Goal: Information Seeking & Learning: Learn about a topic

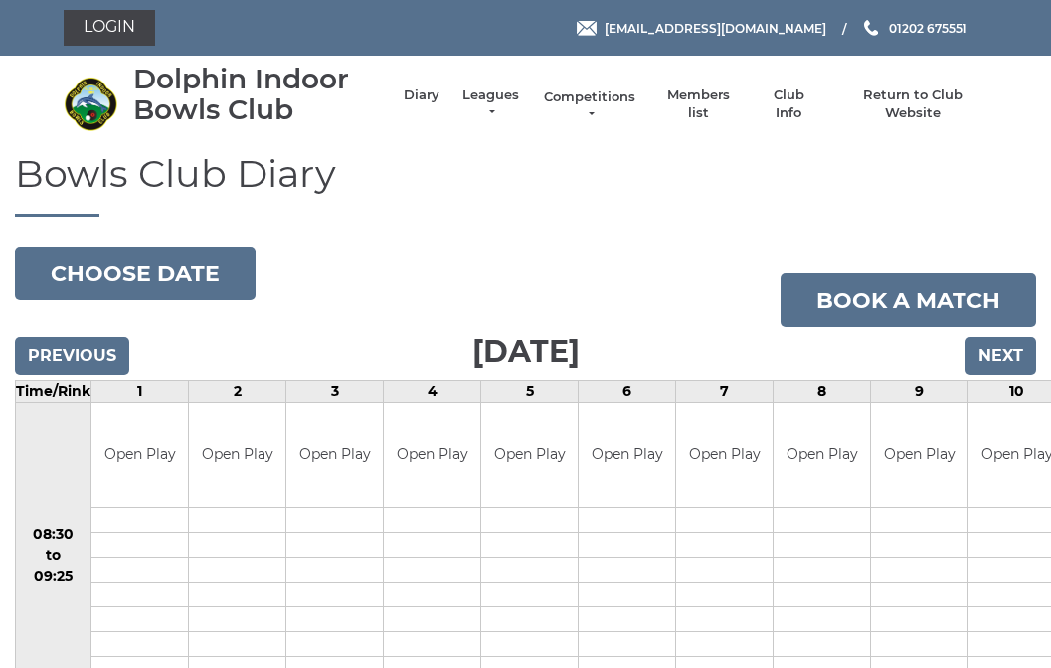
click at [599, 108] on link "Competitions" at bounding box center [589, 106] width 95 height 36
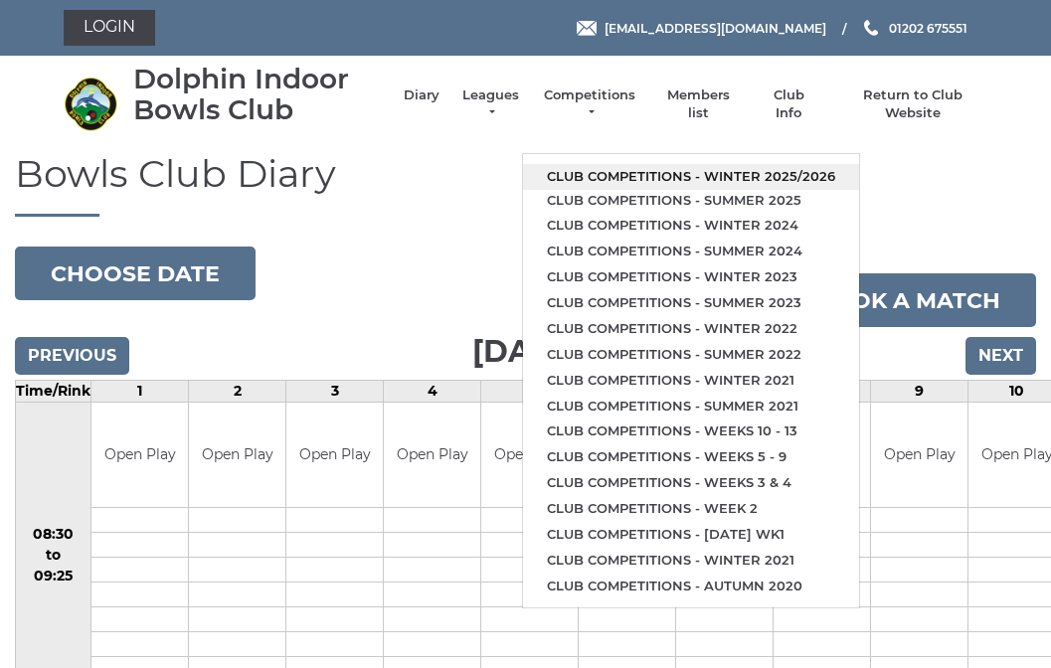
click at [606, 164] on link "Club competitions - Winter 2025/2026" at bounding box center [691, 177] width 336 height 26
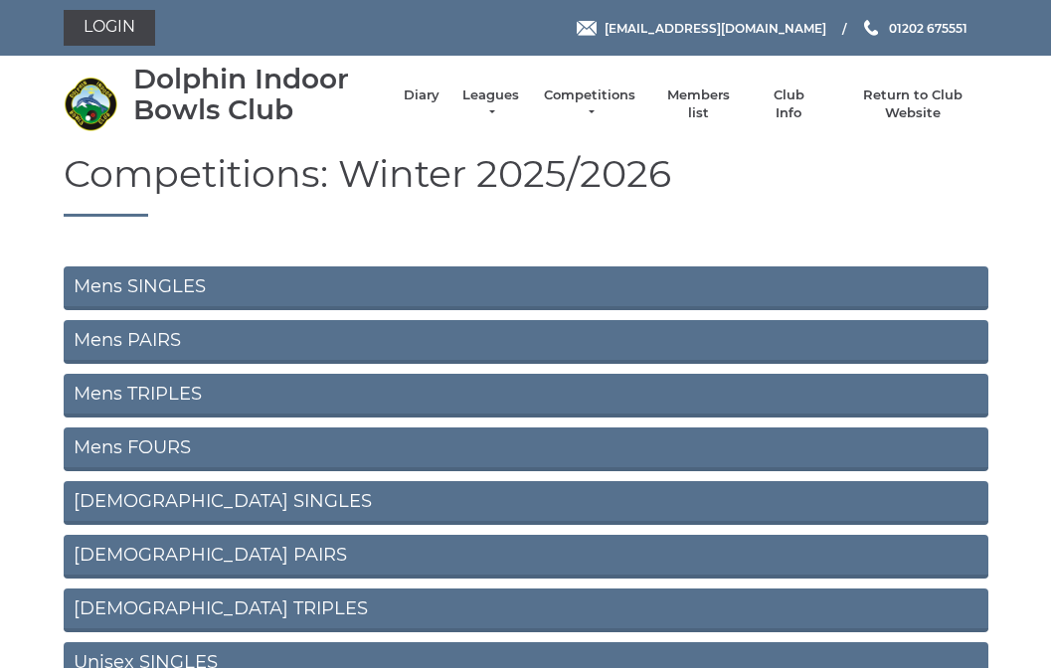
click at [253, 281] on link "Mens SINGLES" at bounding box center [526, 288] width 925 height 44
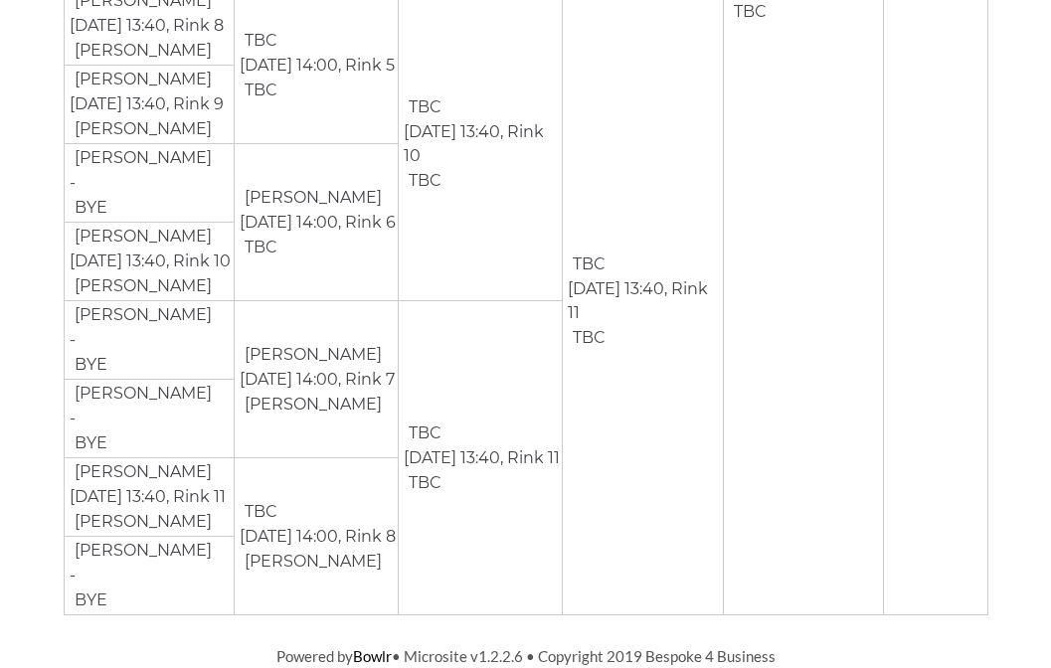
scroll to position [2372, 0]
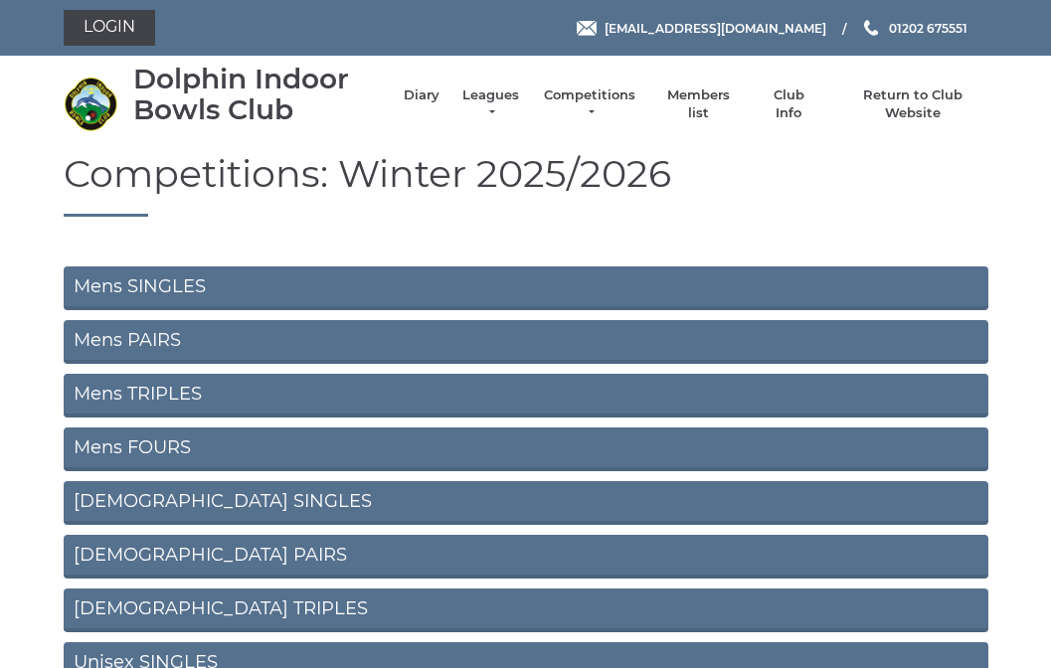
click at [158, 330] on link "Mens PAIRS" at bounding box center [526, 342] width 925 height 44
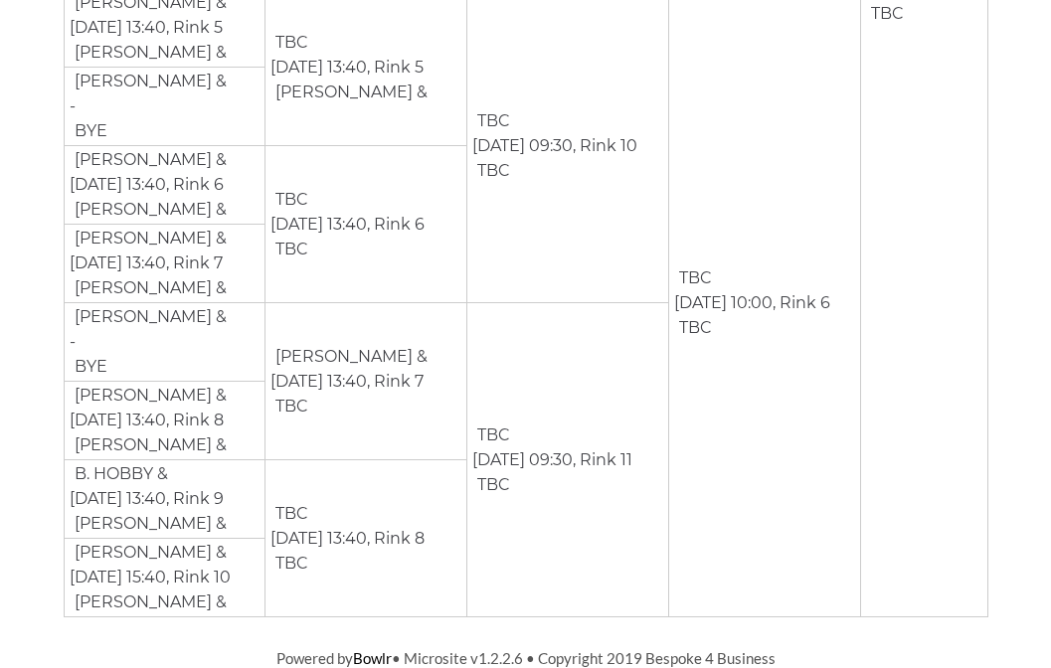
scroll to position [1005, 0]
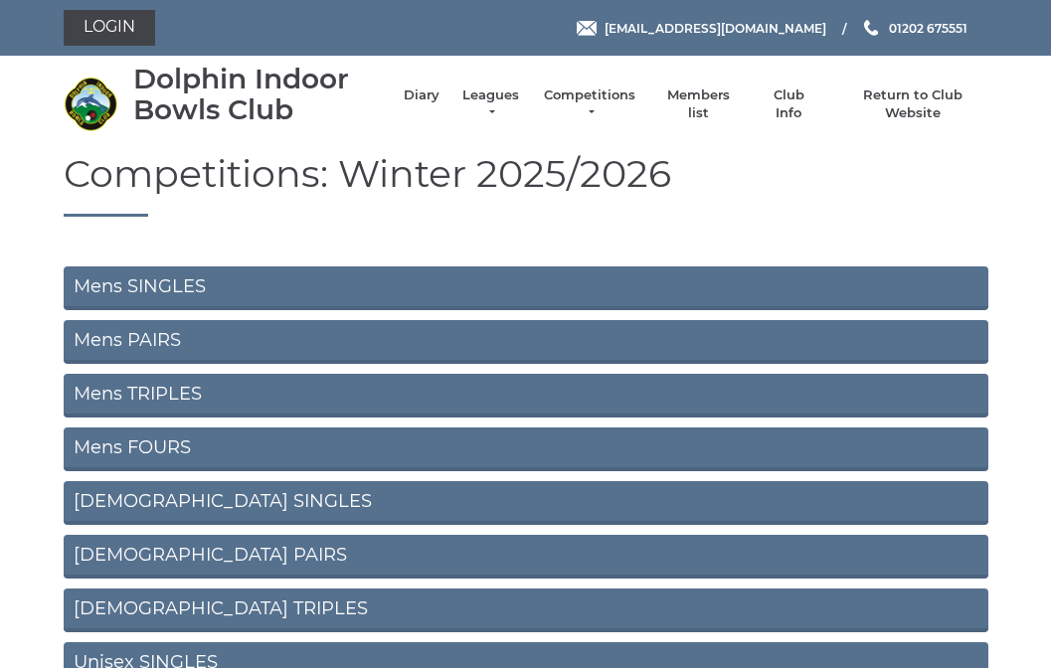
click at [154, 387] on link "Mens TRIPLES" at bounding box center [526, 396] width 925 height 44
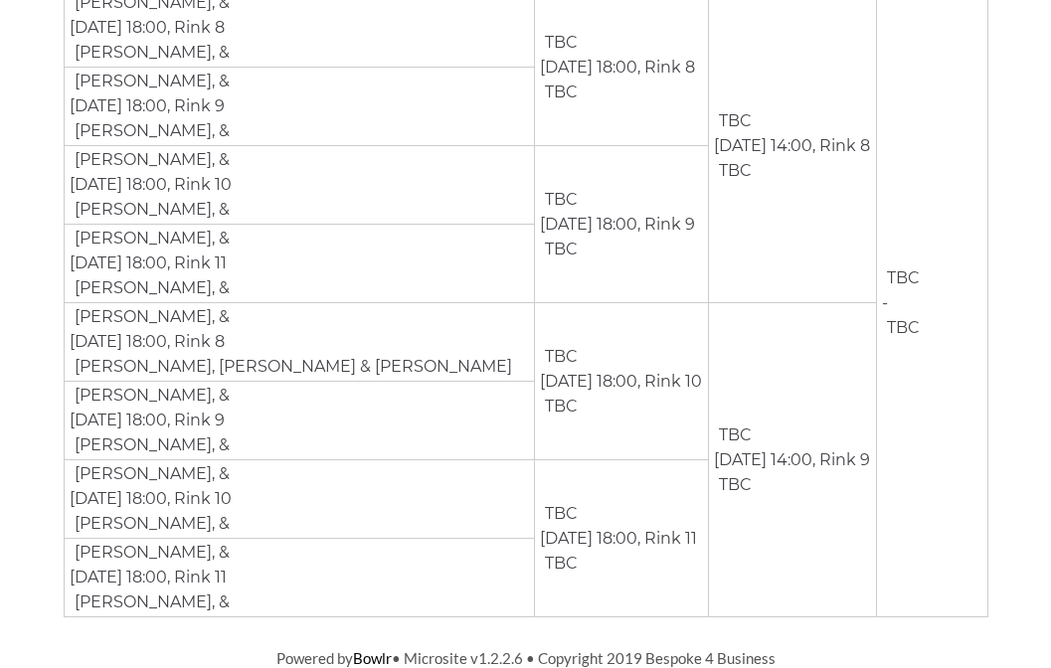
scroll to position [377, 0]
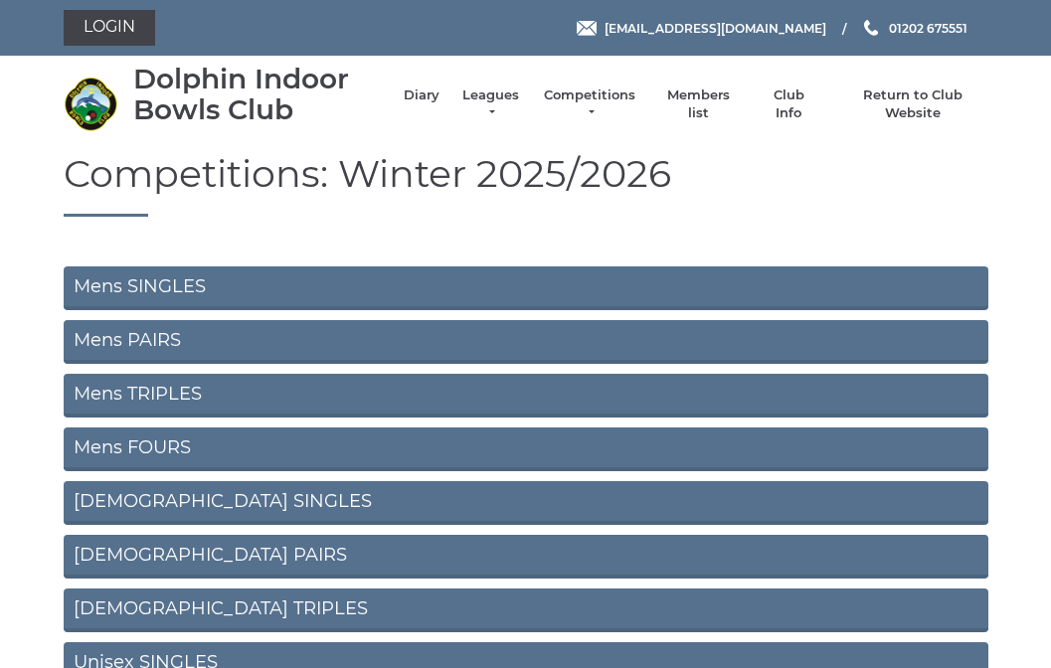
click at [173, 447] on link "Mens FOURS" at bounding box center [526, 450] width 925 height 44
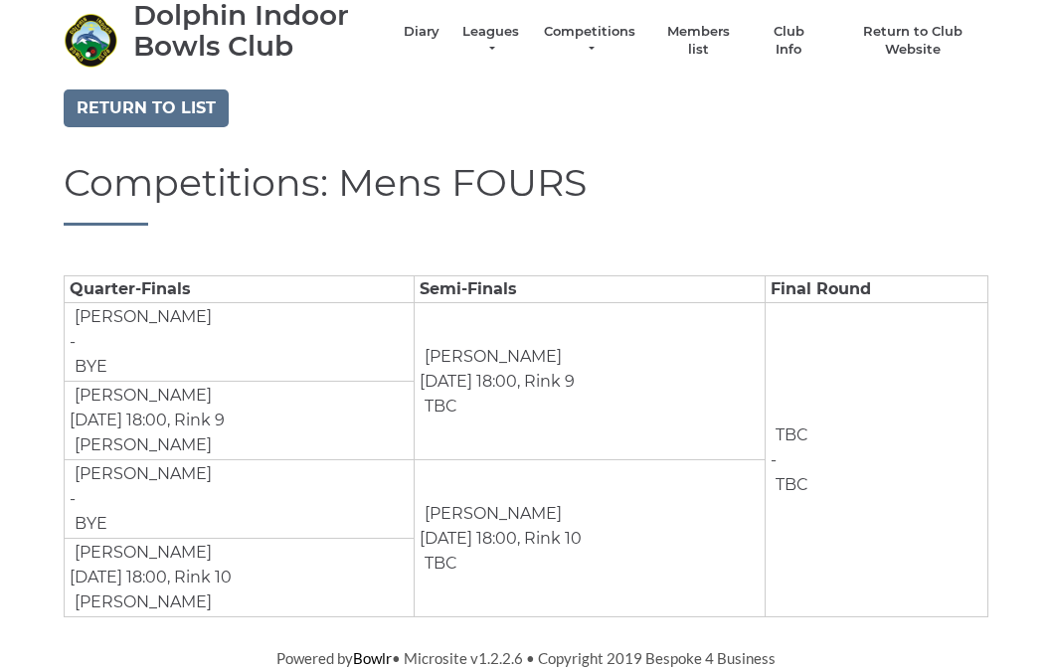
scroll to position [63, 0]
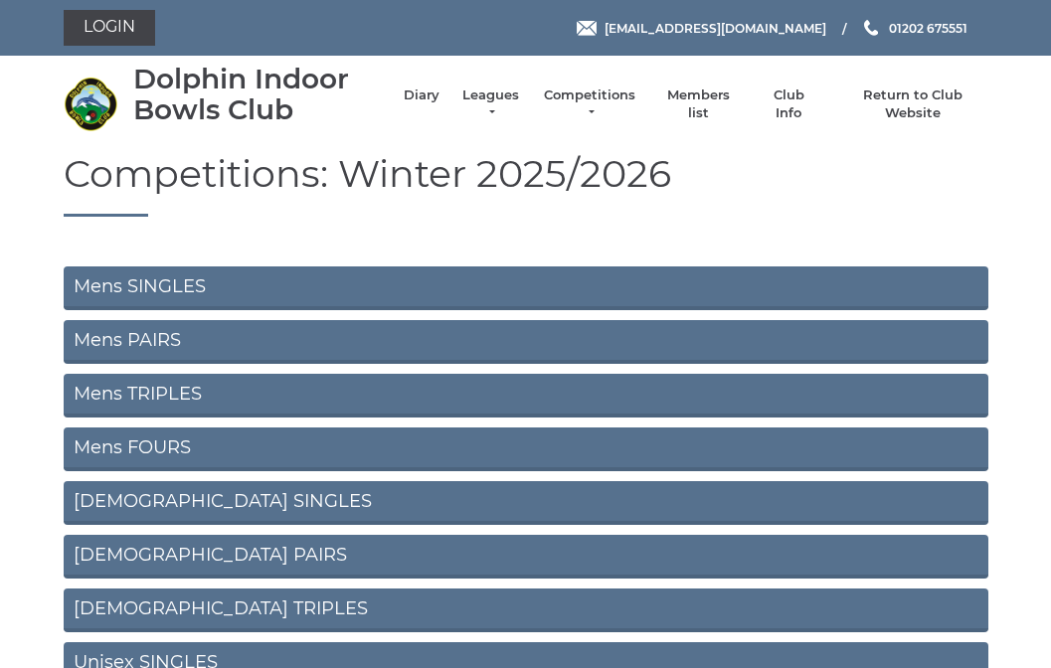
click at [295, 286] on link "Mens SINGLES" at bounding box center [526, 288] width 925 height 44
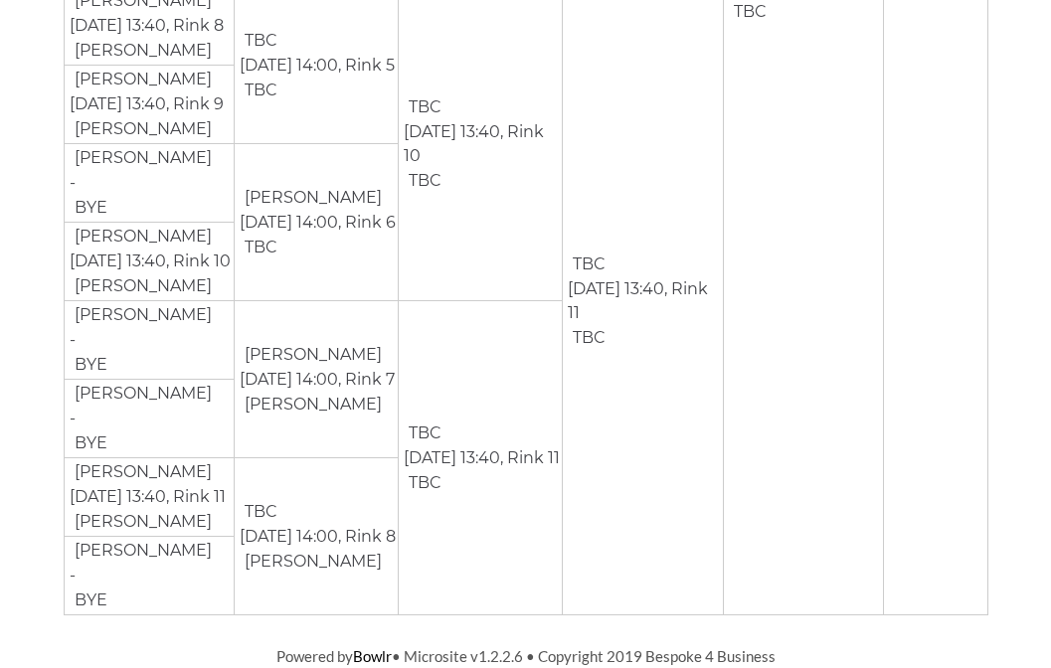
scroll to position [2491, 0]
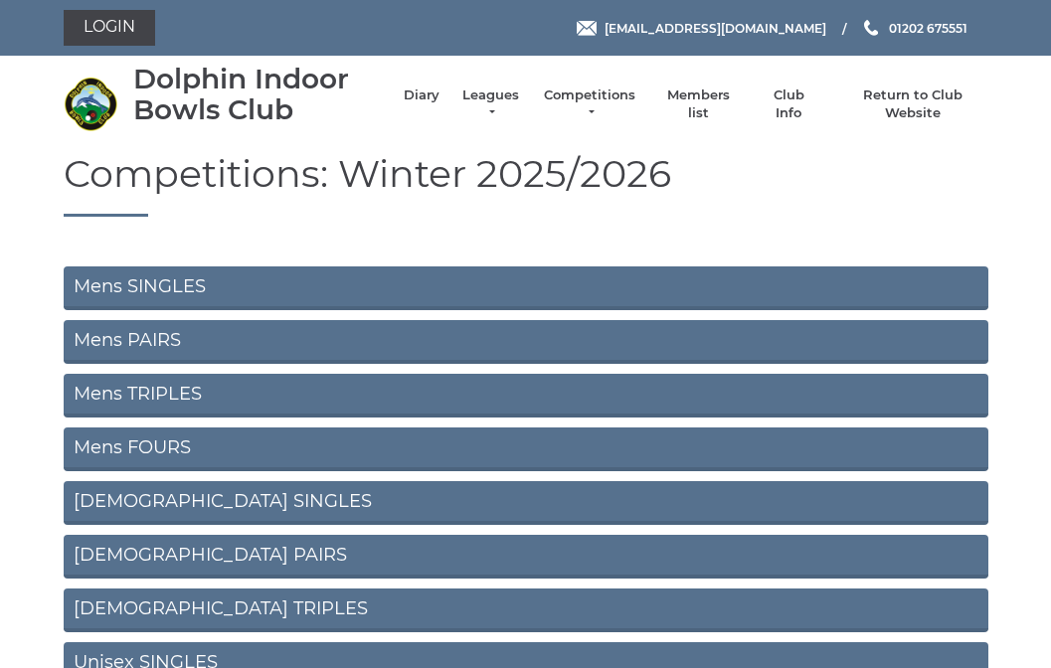
click at [141, 337] on link "Mens PAIRS" at bounding box center [526, 342] width 925 height 44
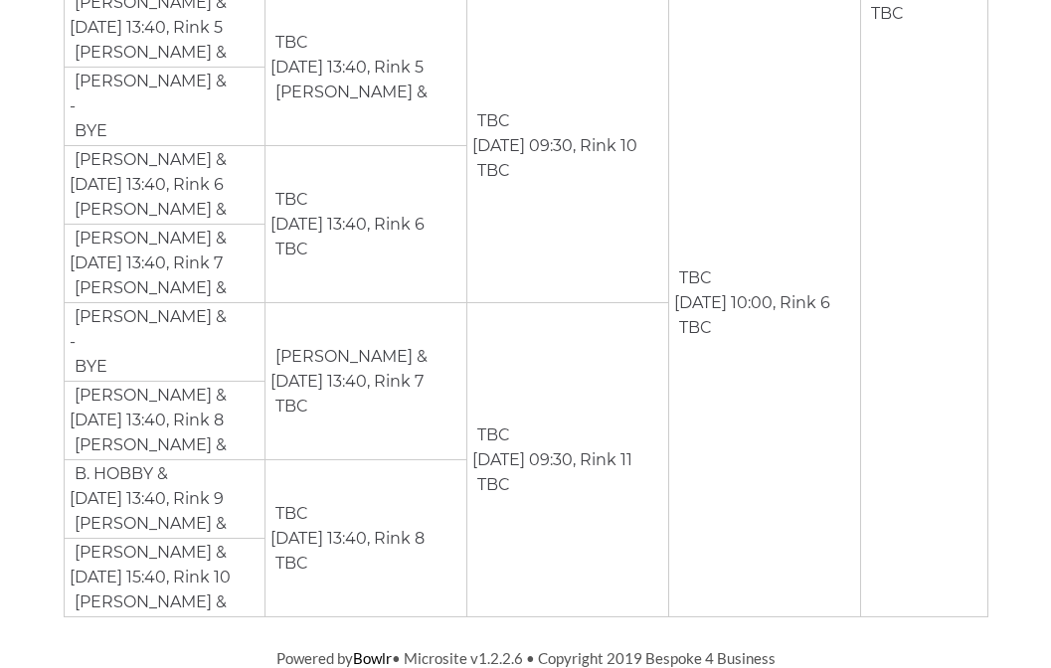
scroll to position [1005, 0]
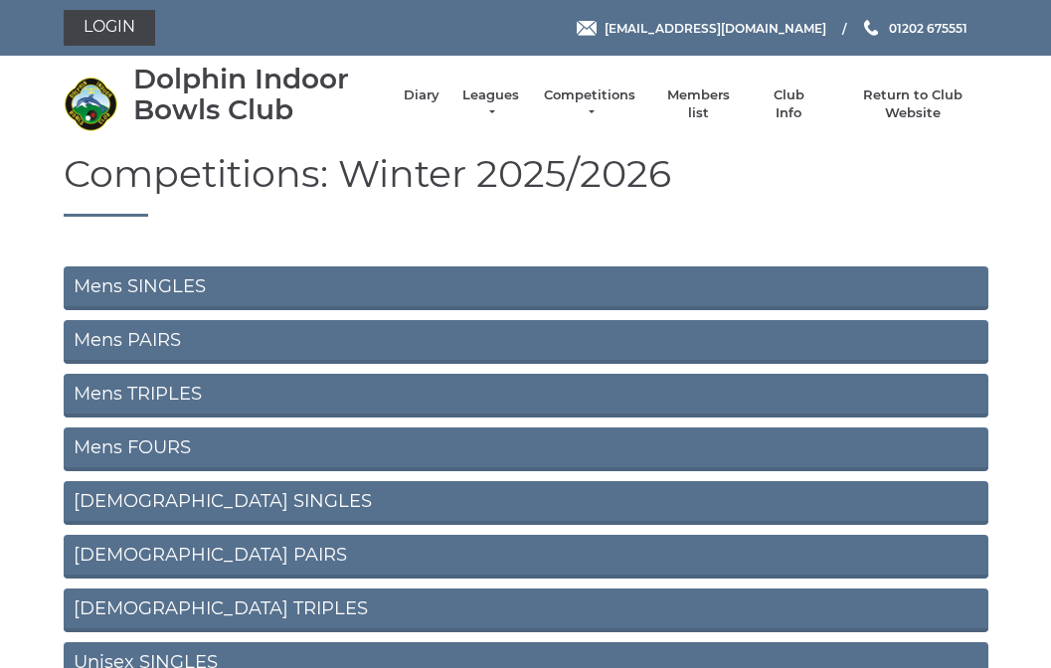
click at [188, 386] on link "Mens TRIPLES" at bounding box center [526, 396] width 925 height 44
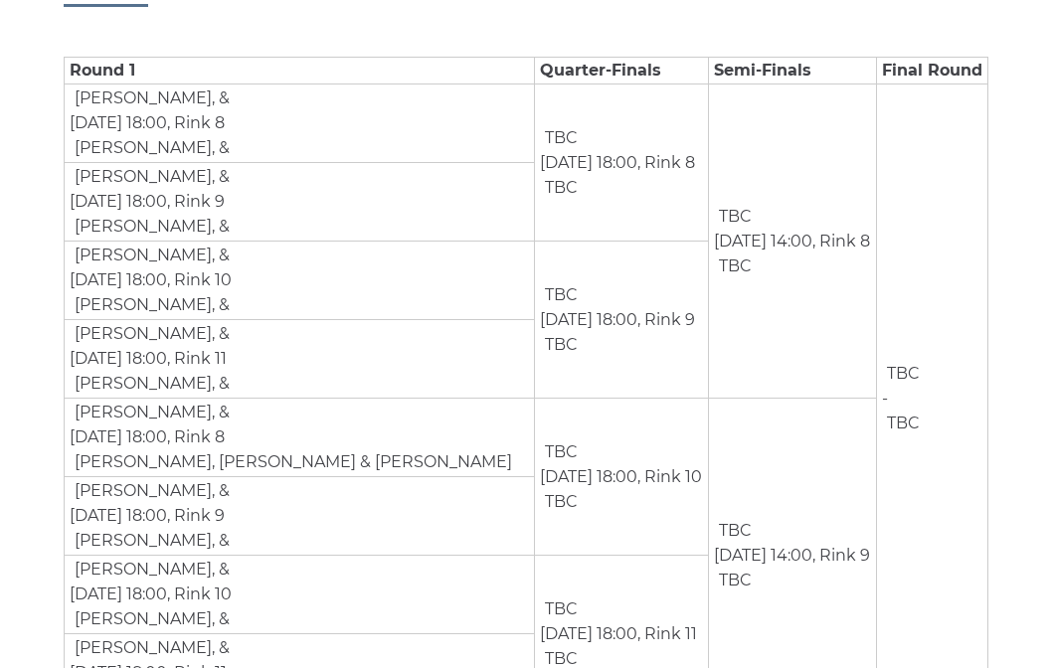
scroll to position [286, 0]
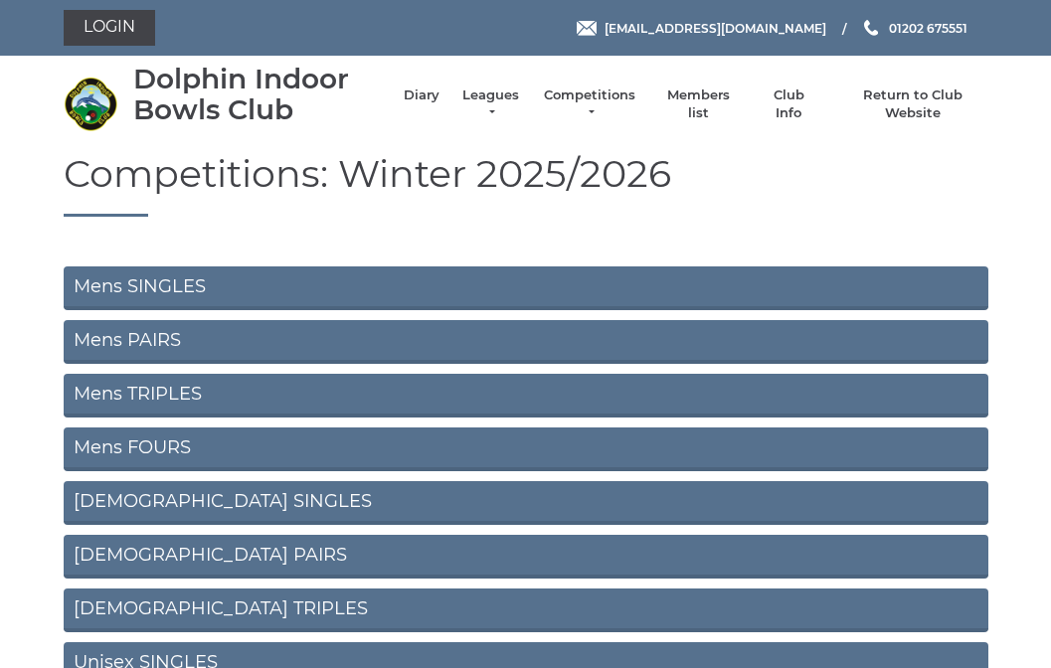
click at [164, 444] on link "Mens FOURS" at bounding box center [526, 450] width 925 height 44
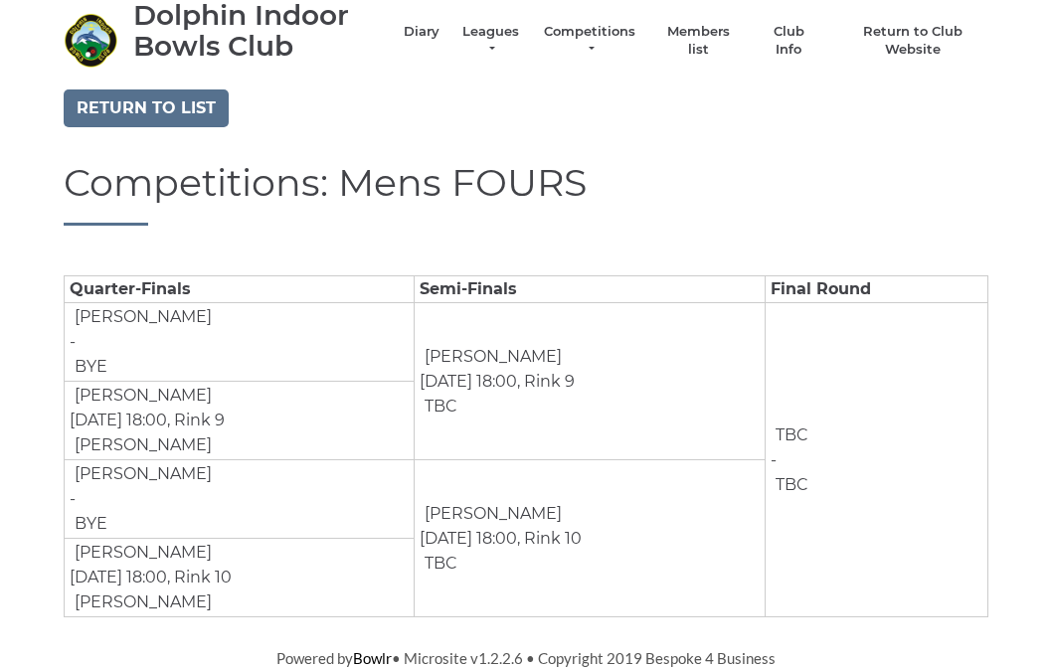
scroll to position [63, 0]
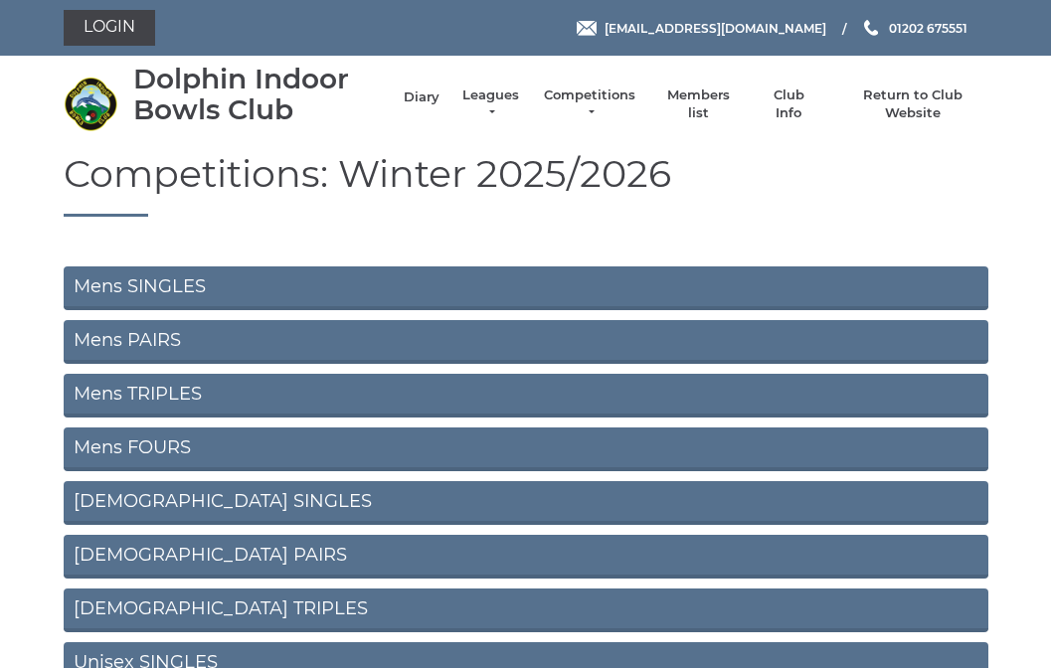
click at [426, 97] on link "Diary" at bounding box center [422, 97] width 36 height 18
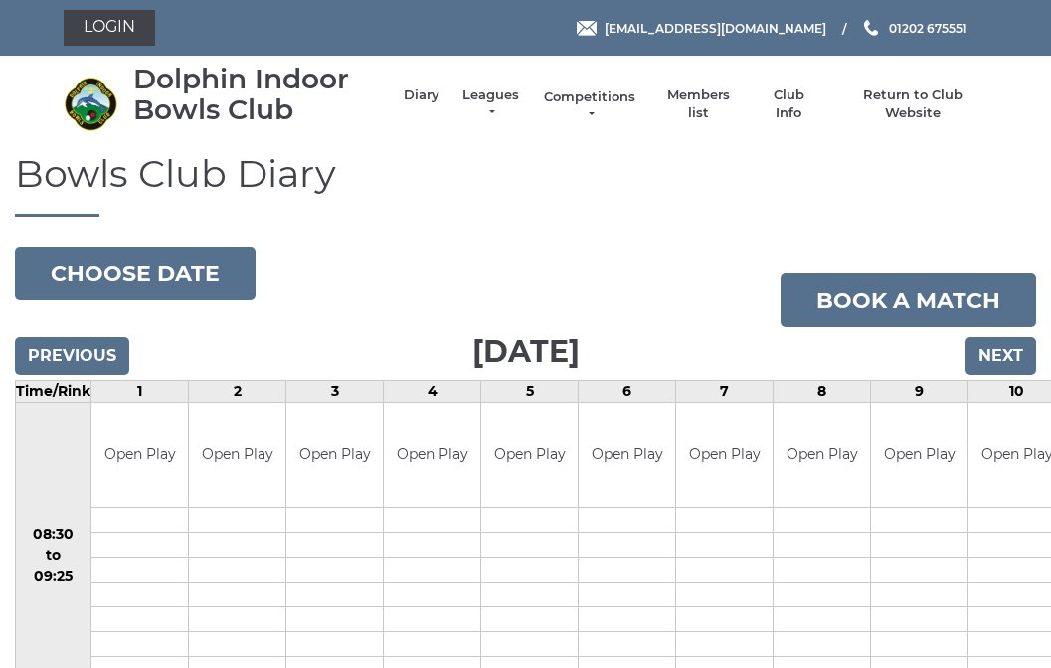
click at [585, 107] on link "Competitions" at bounding box center [589, 106] width 95 height 36
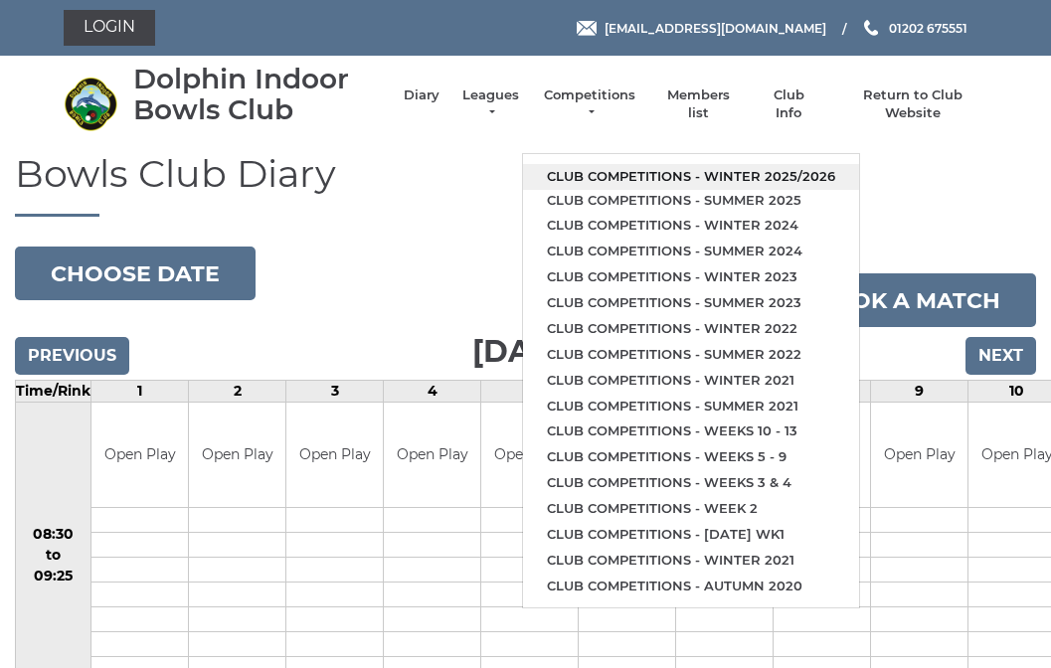
click at [593, 165] on link "Club competitions - Winter 2025/2026" at bounding box center [691, 177] width 336 height 26
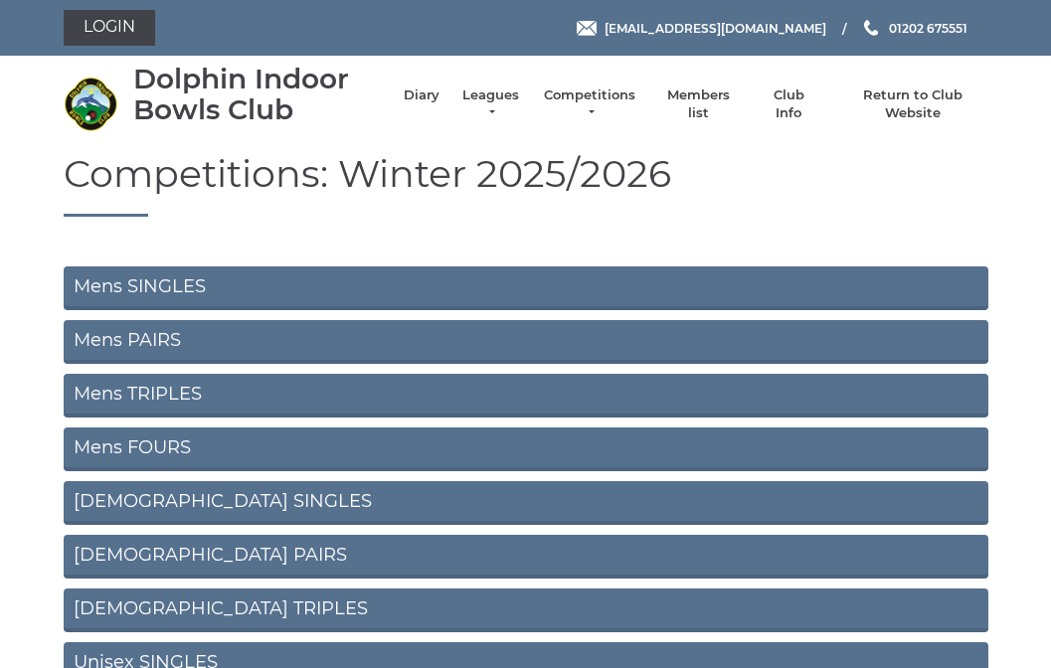
click at [188, 276] on link "Mens SINGLES" at bounding box center [526, 288] width 925 height 44
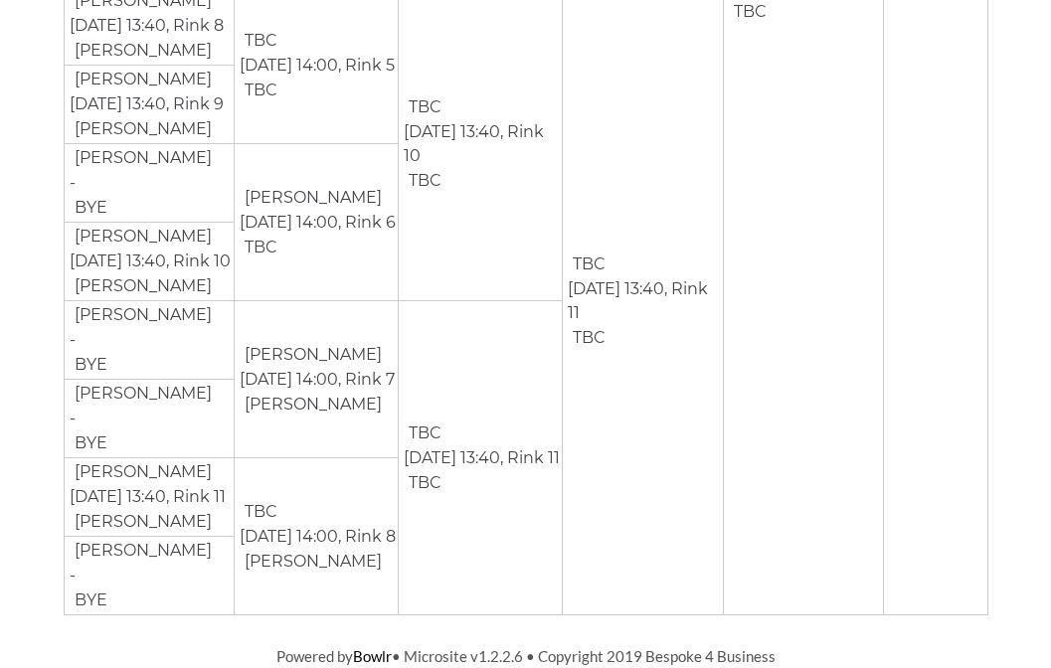
scroll to position [2450, 0]
